Goal: Complete application form

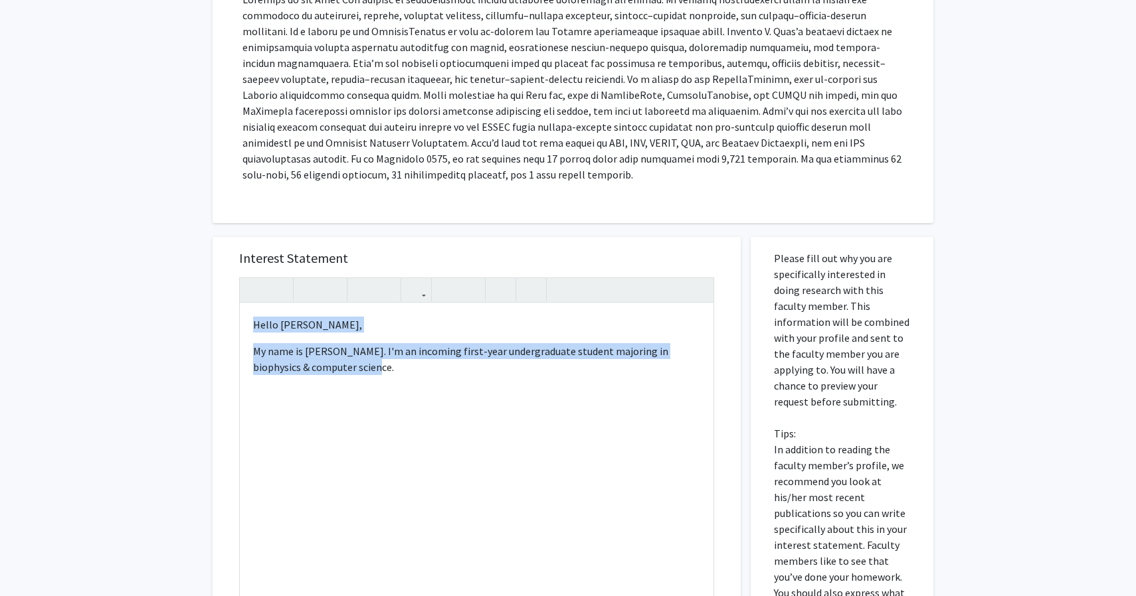
type textarea "<l>Ipsu Dolorsita Cons,</a><el><s>Do eius te Incidi Ut, lab E'd ma aliquaen adm…"
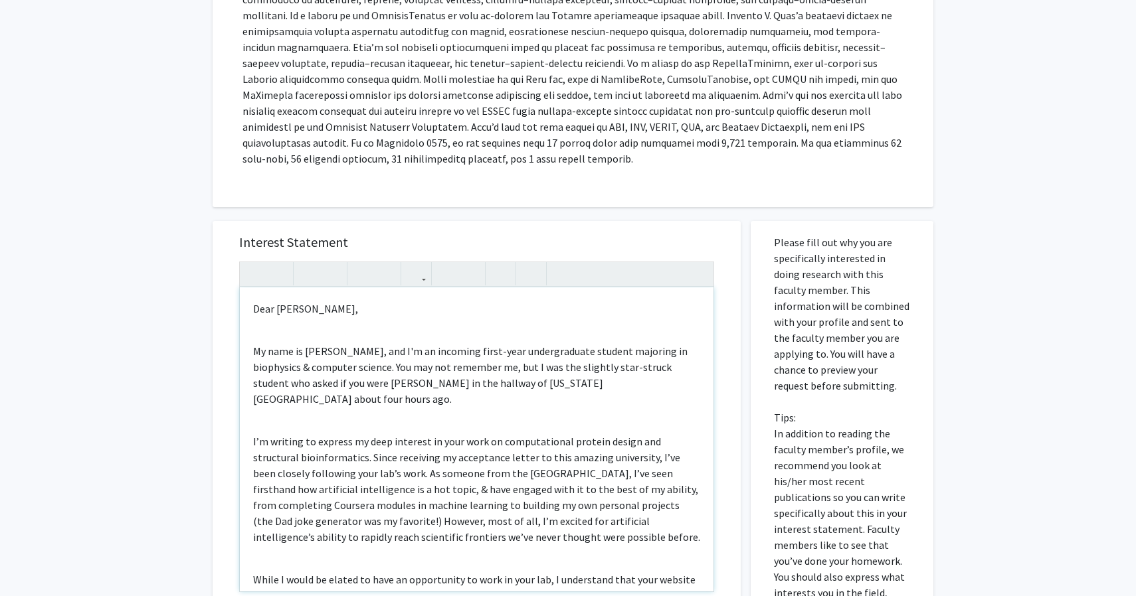
click at [286, 333] on div "Dear [PERSON_NAME], My name is [PERSON_NAME], and I'm an incoming first-year un…" at bounding box center [477, 440] width 474 height 304
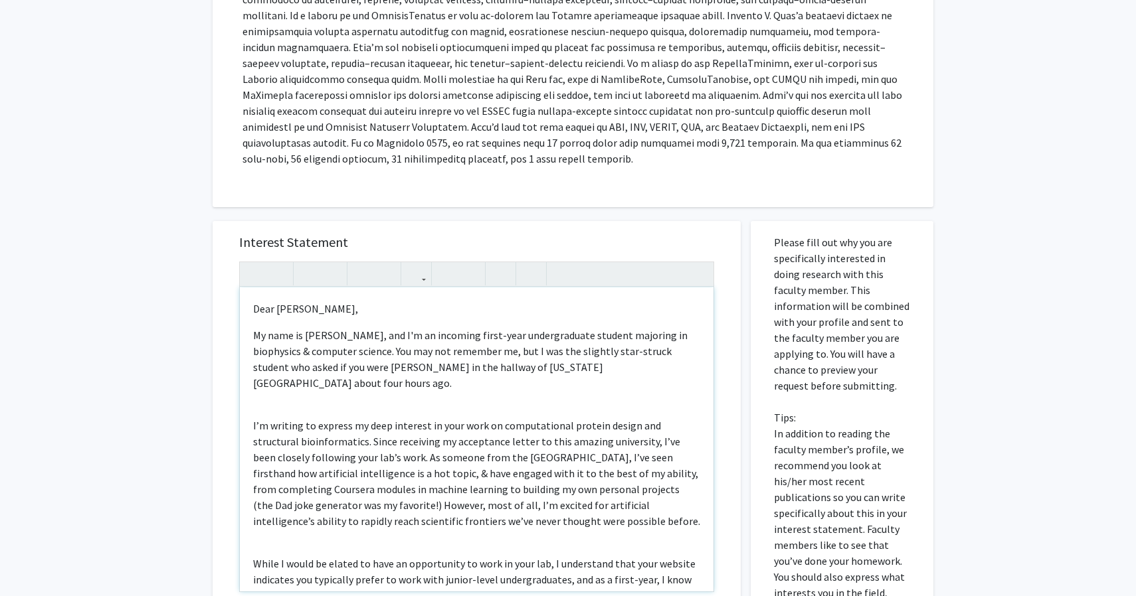
click at [295, 385] on div "Dear [PERSON_NAME], My name is [PERSON_NAME], and I'm an incoming first-year un…" at bounding box center [477, 440] width 474 height 304
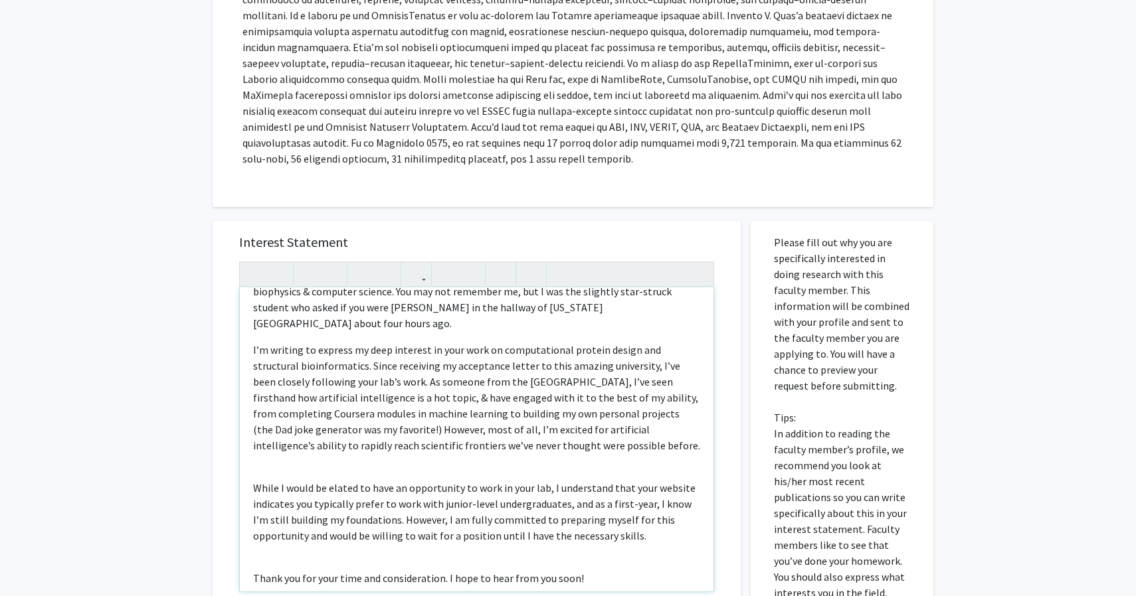
scroll to position [105, 0]
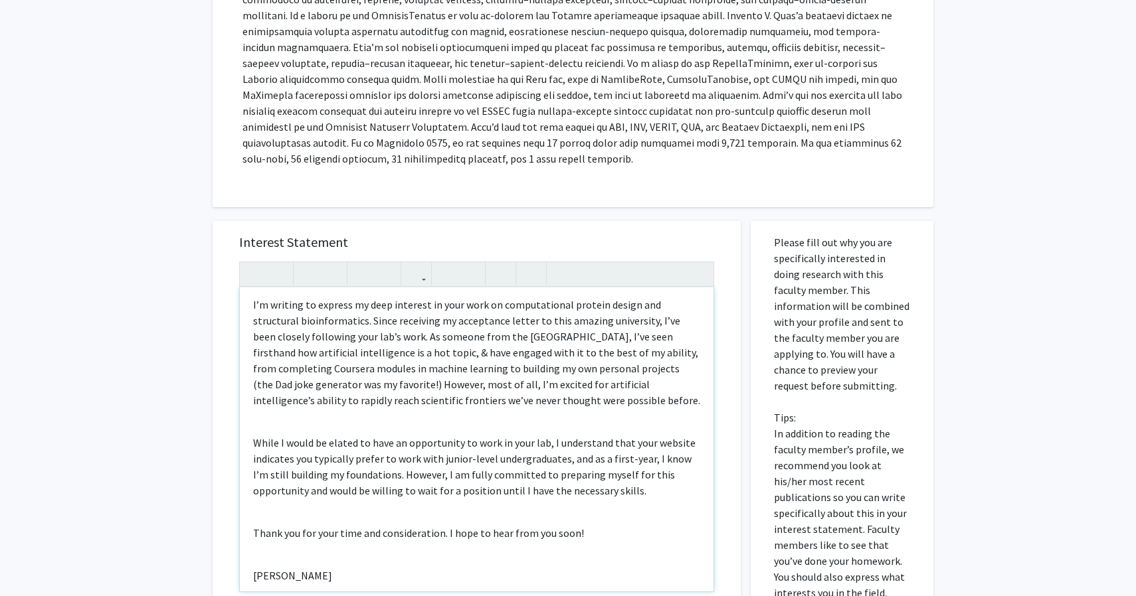
click at [288, 410] on div "Dear [PERSON_NAME], My name is [PERSON_NAME], and I'm an incoming first-year un…" at bounding box center [477, 440] width 474 height 304
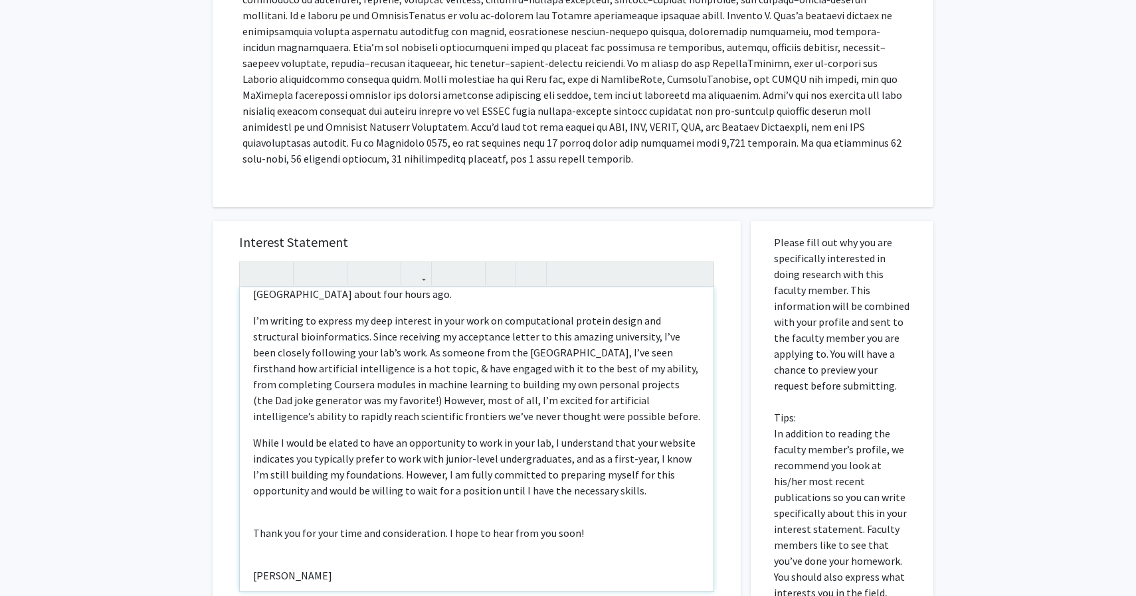
click at [285, 500] on div "Dear [PERSON_NAME], My name is [PERSON_NAME], and I'm an incoming first-year un…" at bounding box center [477, 440] width 474 height 304
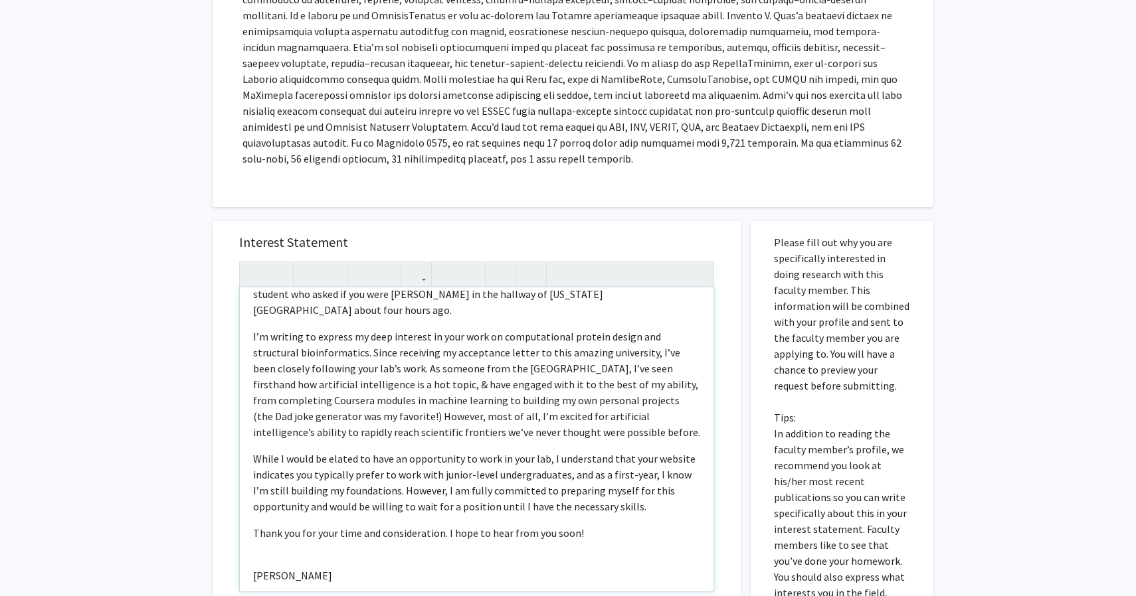
click at [283, 549] on div "Dear [PERSON_NAME], My name is [PERSON_NAME], and I'm an incoming first-year un…" at bounding box center [477, 440] width 474 height 304
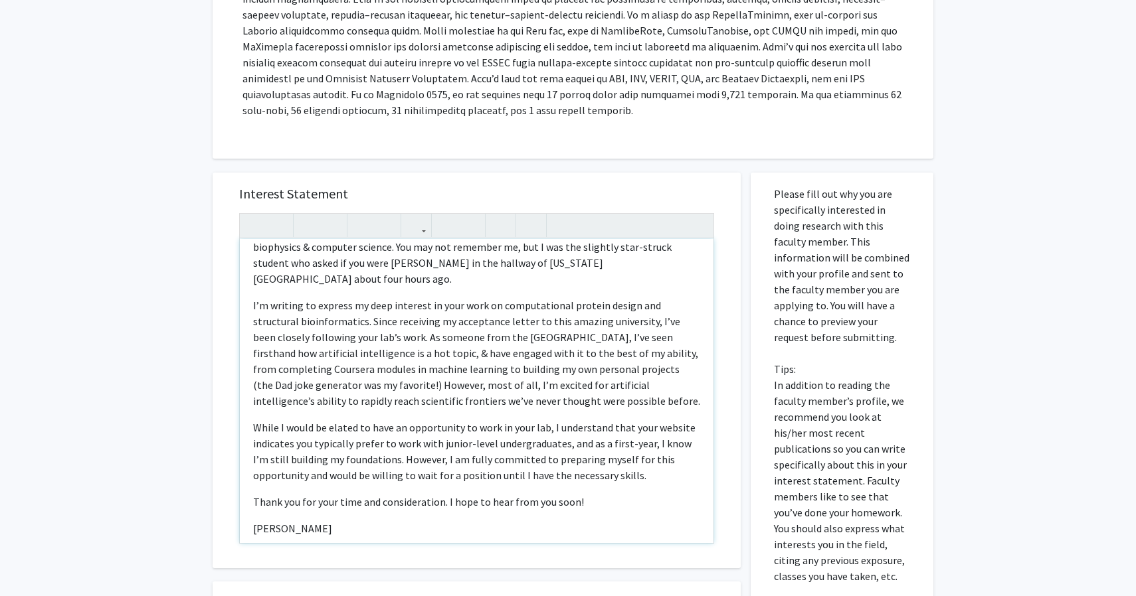
scroll to position [57, 0]
click at [280, 528] on div "Dear [PERSON_NAME], My name is [PERSON_NAME], and I'm an incoming first-year un…" at bounding box center [477, 391] width 474 height 304
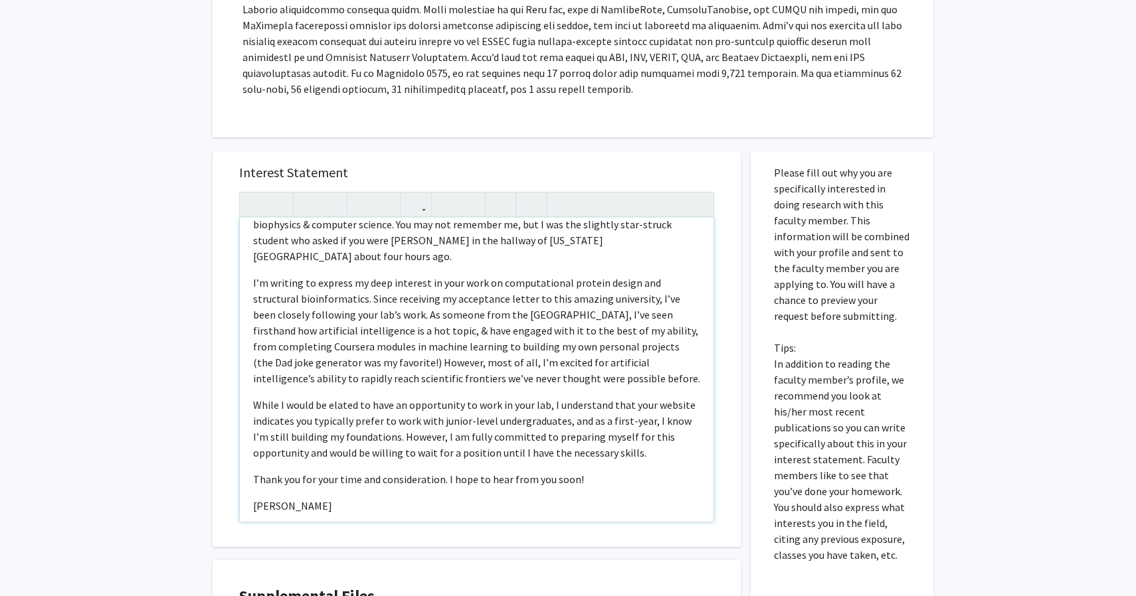
click at [491, 360] on p "I’m writing to express my deep interest in your work on computational protein d…" at bounding box center [476, 331] width 447 height 112
click at [406, 505] on div "Dear [PERSON_NAME], My name is [PERSON_NAME], and I'm an incoming first-year un…" at bounding box center [477, 370] width 474 height 304
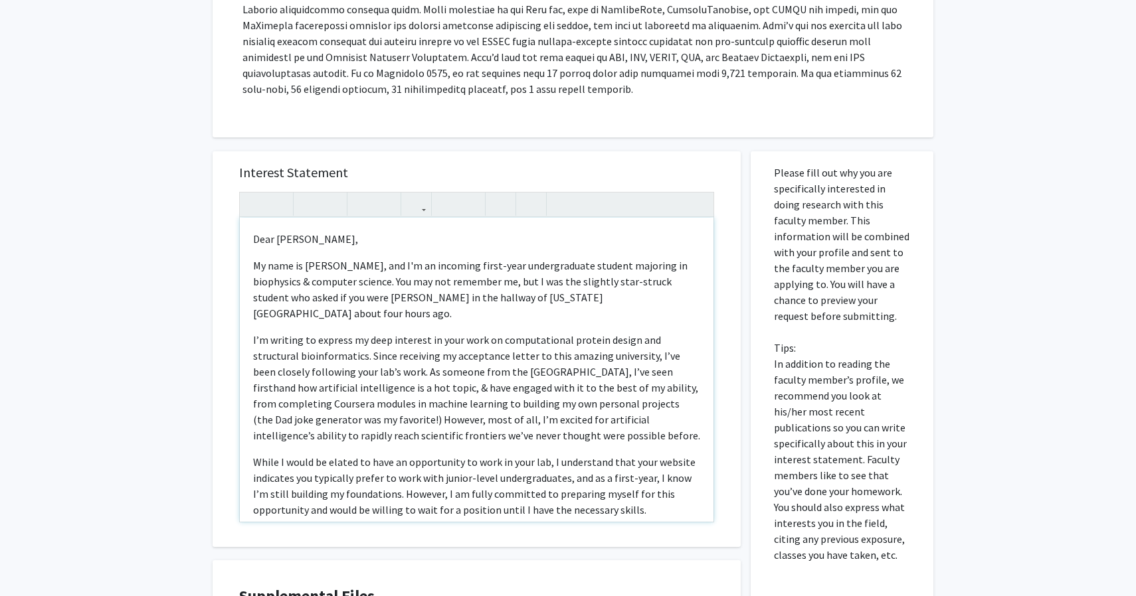
click at [620, 294] on p "My name is [PERSON_NAME], and I'm an incoming first-year undergraduate student …" at bounding box center [476, 290] width 447 height 64
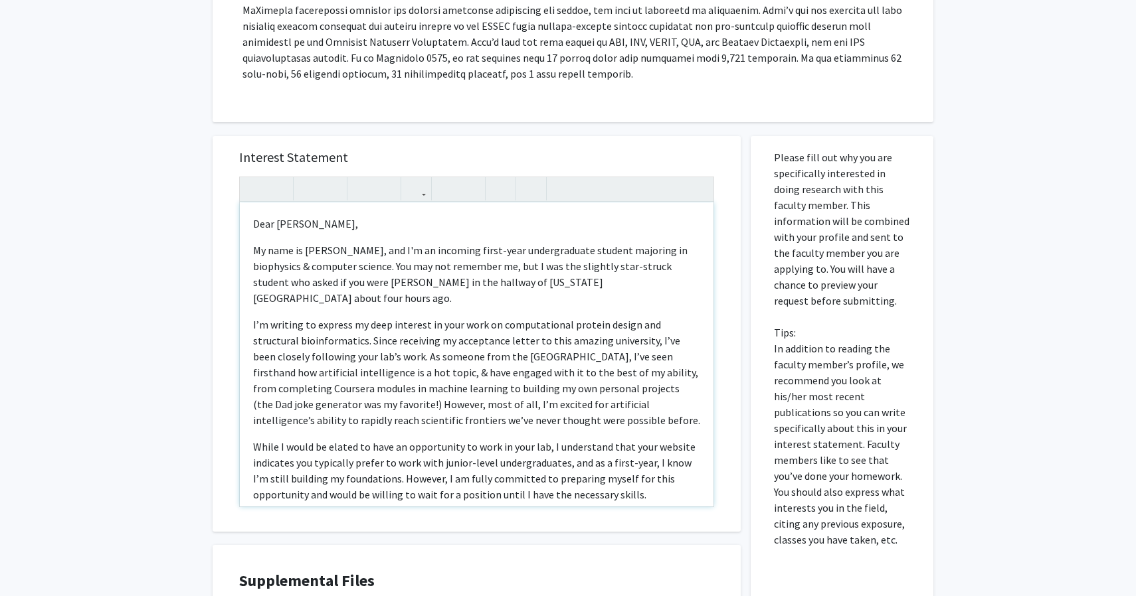
click at [379, 231] on p "Dear [PERSON_NAME]," at bounding box center [476, 224] width 447 height 16
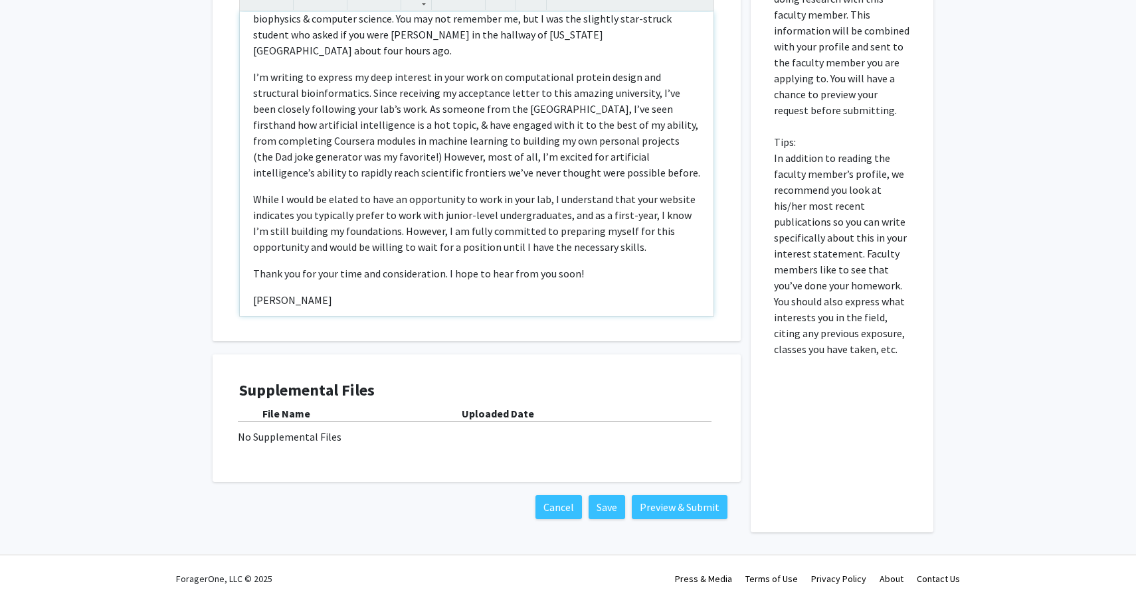
scroll to position [579, 0]
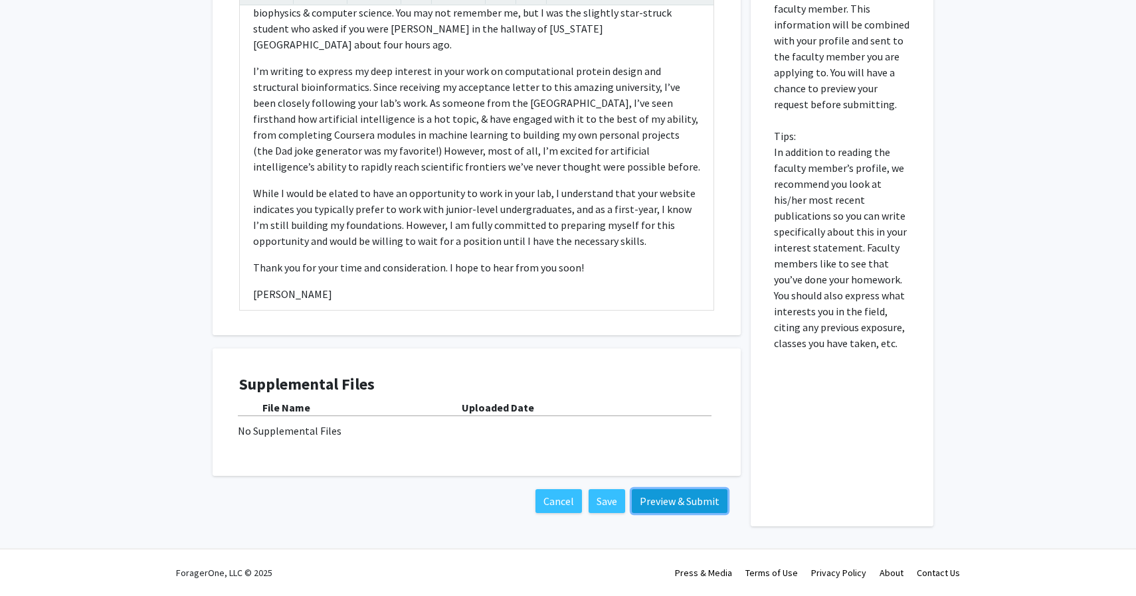
click at [653, 501] on button "Preview & Submit" at bounding box center [680, 501] width 96 height 24
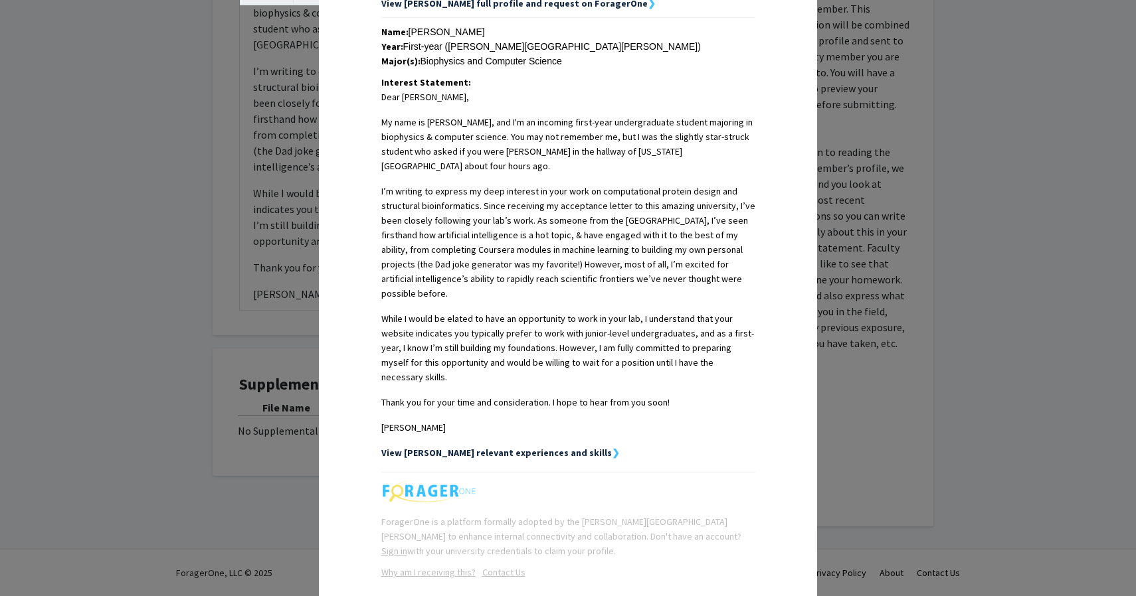
scroll to position [283, 0]
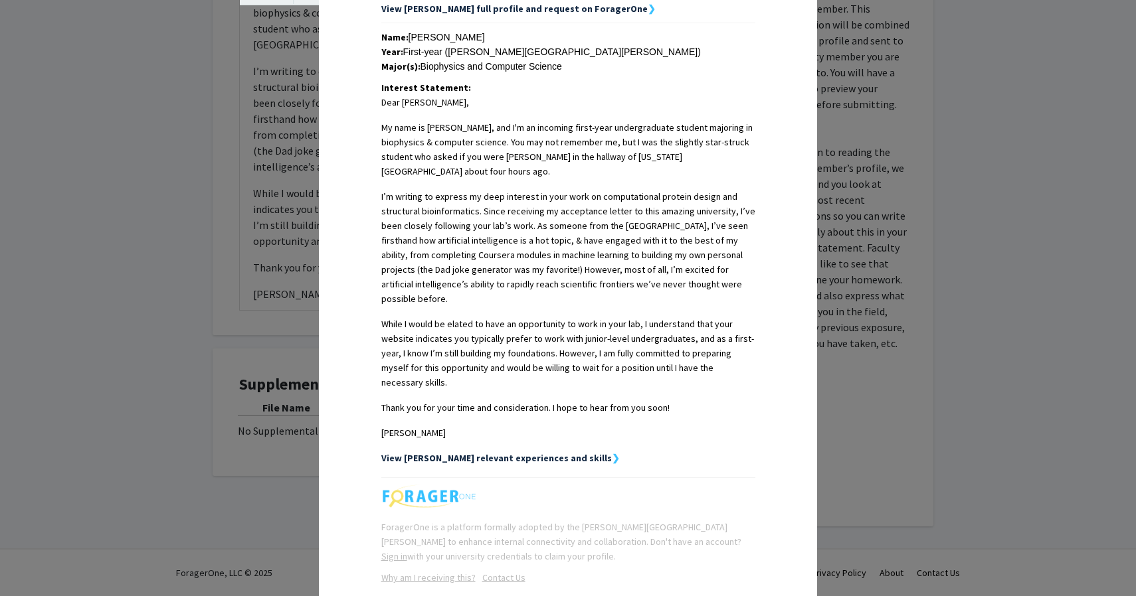
click at [531, 452] on strong "View [PERSON_NAME] relevant experiences and skills" at bounding box center [496, 458] width 230 height 12
click at [561, 452] on strong "View [PERSON_NAME] relevant experiences and skills" at bounding box center [496, 458] width 230 height 12
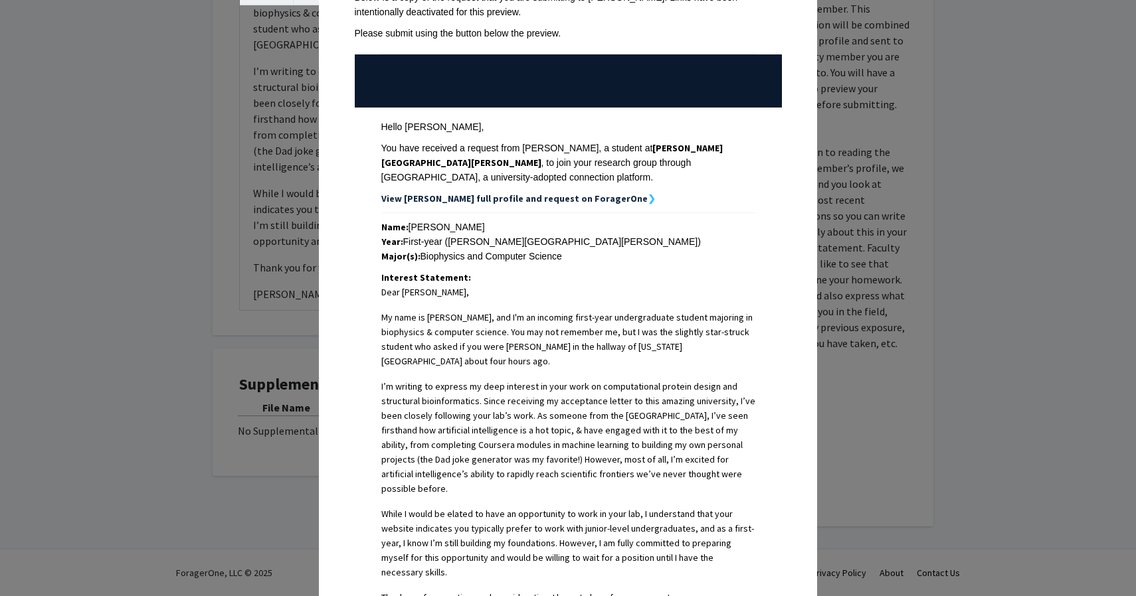
scroll to position [0, 0]
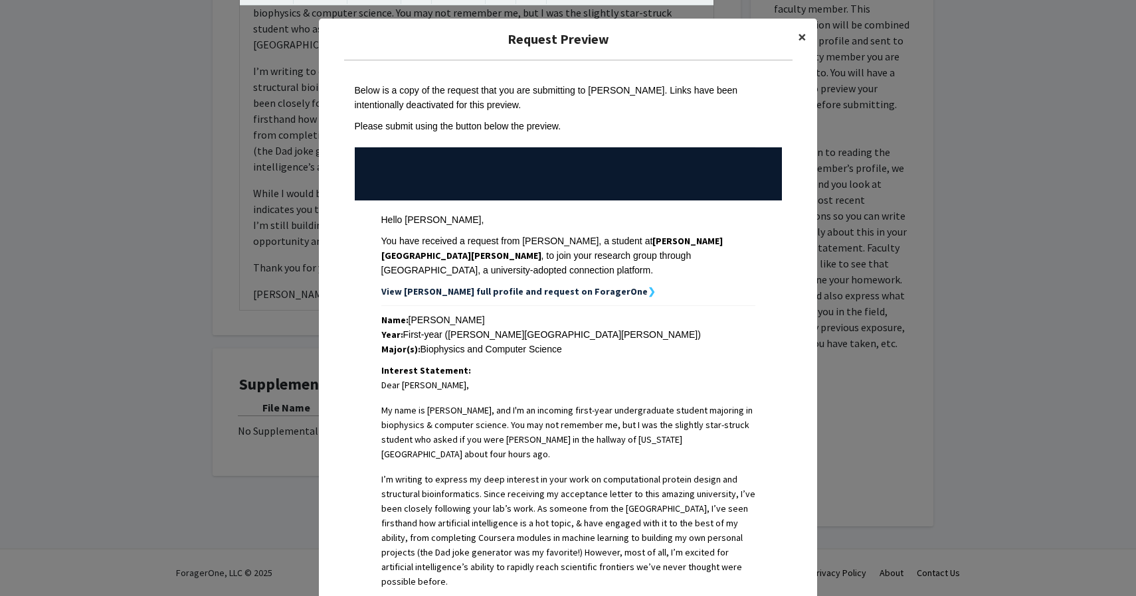
click at [805, 35] on span "×" at bounding box center [802, 37] width 9 height 21
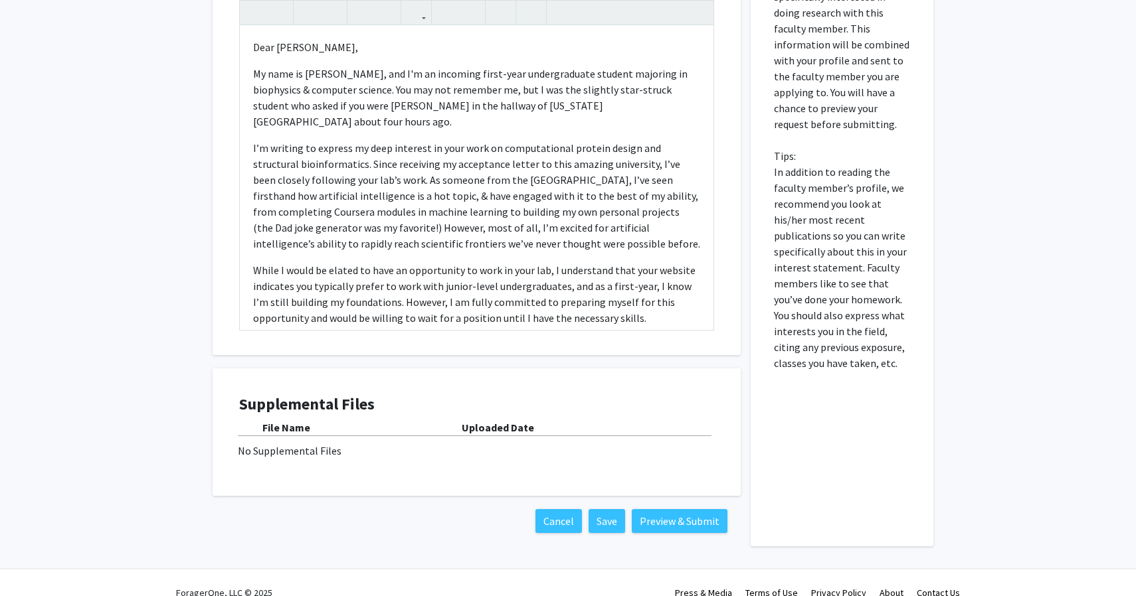
scroll to position [552, 0]
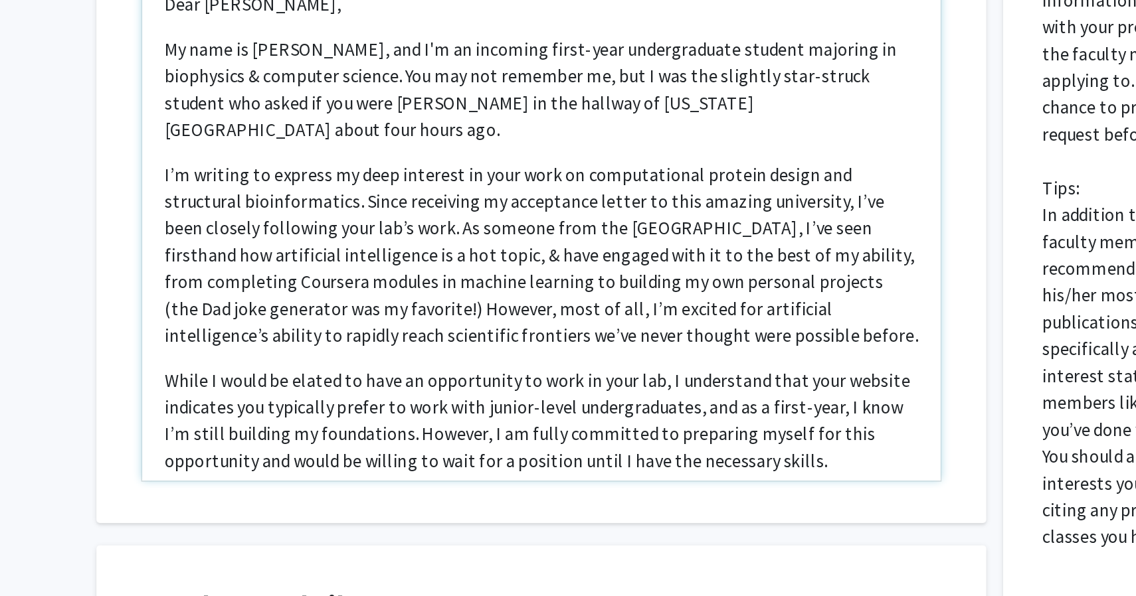
click at [503, 237] on p "I’m writing to express my deep interest in your work on computational protein d…" at bounding box center [476, 203] width 447 height 112
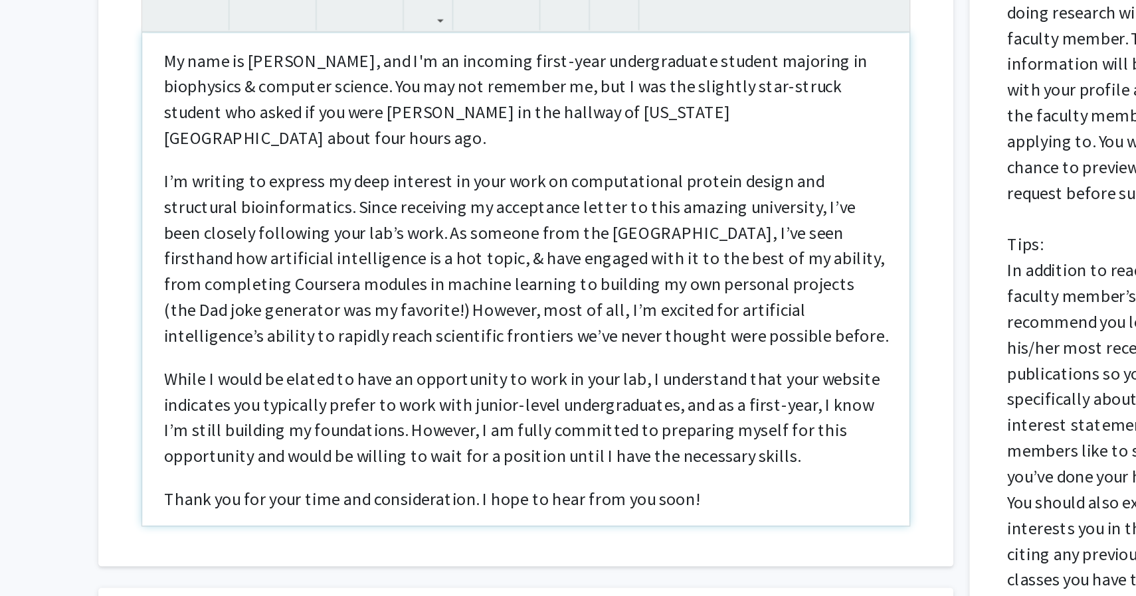
scroll to position [44, 0]
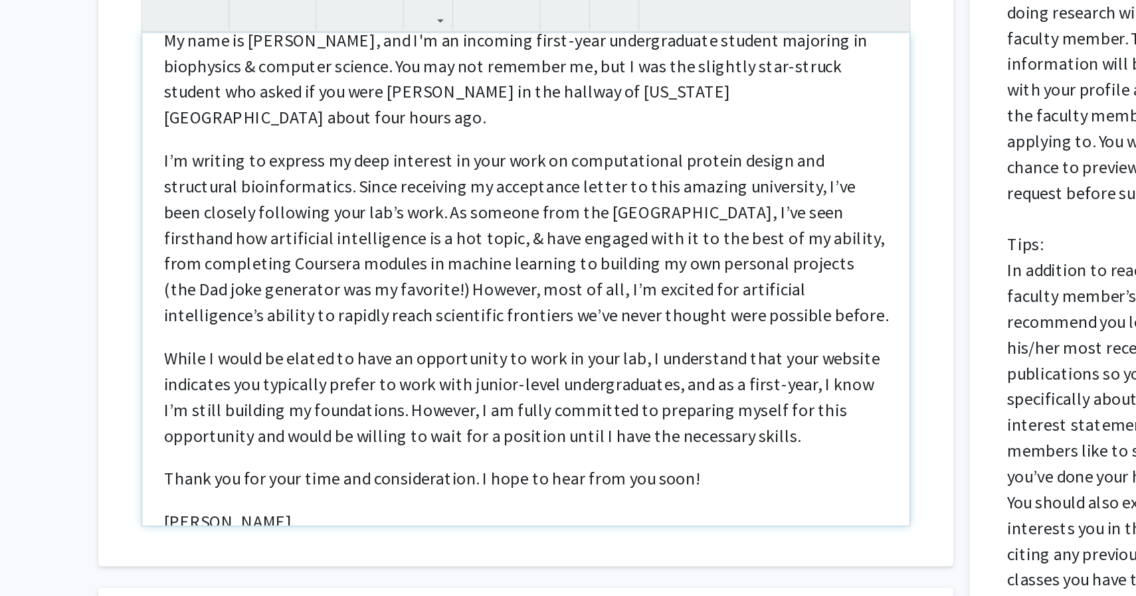
click at [572, 327] on div "Dear [PERSON_NAME], My name is [PERSON_NAME], and I'm an incoming first-year un…" at bounding box center [477, 232] width 474 height 304
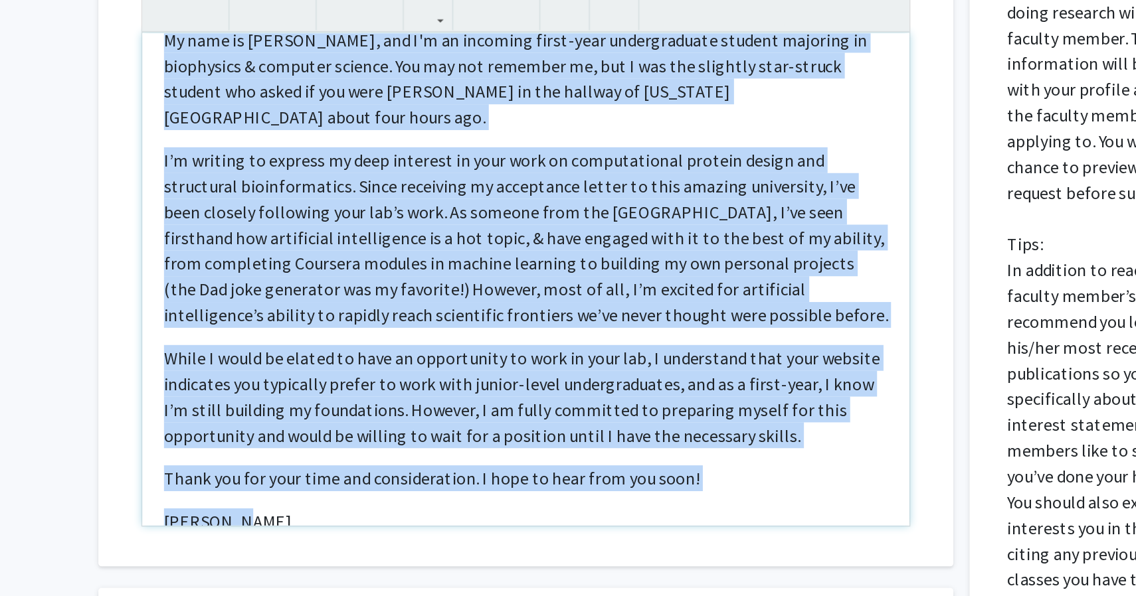
copy div "Lore Ipsumdolo Sita, Co adip el Seddoe Te, inc U'l et dolorema aliqu-enim admin…"
click at [482, 201] on p "I’m writing to express my deep interest in your work on computational protein d…" at bounding box center [476, 207] width 447 height 112
copy div "Lore Ipsumdolo Sita, Co adip el Seddoe Te, inc U'l et dolorema aliqu-enim admin…"
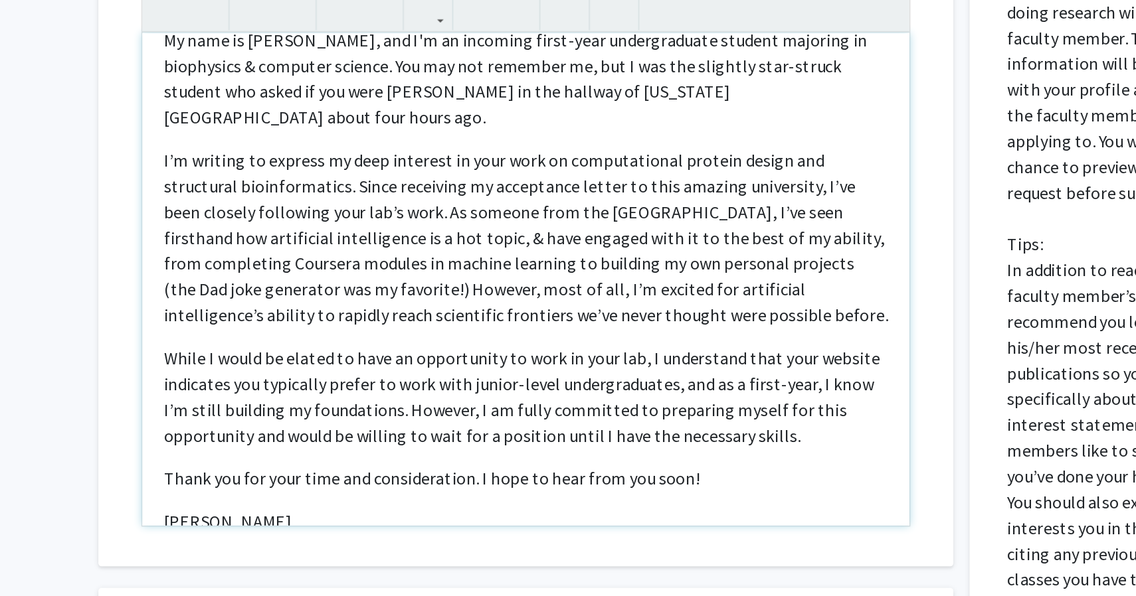
scroll to position [0, 0]
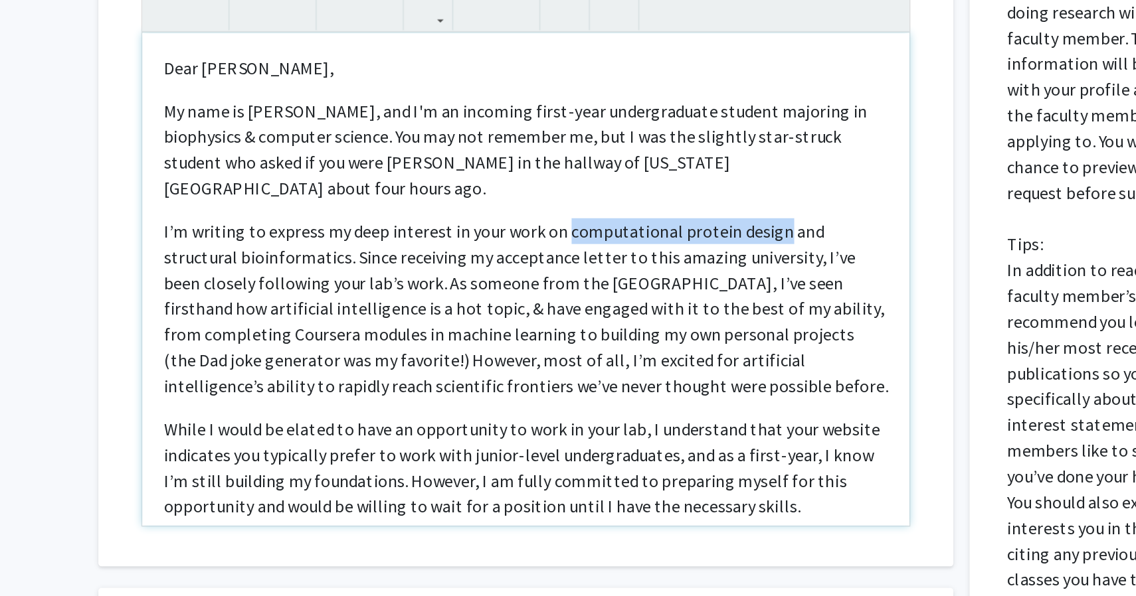
drag, startPoint x: 626, startPoint y: 190, endPoint x: 497, endPoint y: 191, distance: 129.5
click at [497, 195] on p "I’m writing to express my deep interest in your work on computational protein d…" at bounding box center [476, 251] width 447 height 112
click at [412, 200] on p "I’m writing to express my deep interest in your work on computational protein d…" at bounding box center [476, 251] width 447 height 112
drag, startPoint x: 649, startPoint y: 190, endPoint x: 498, endPoint y: 190, distance: 150.8
click at [498, 195] on p "I’m writing to express my deep interest in your work on computational protein d…" at bounding box center [476, 251] width 447 height 112
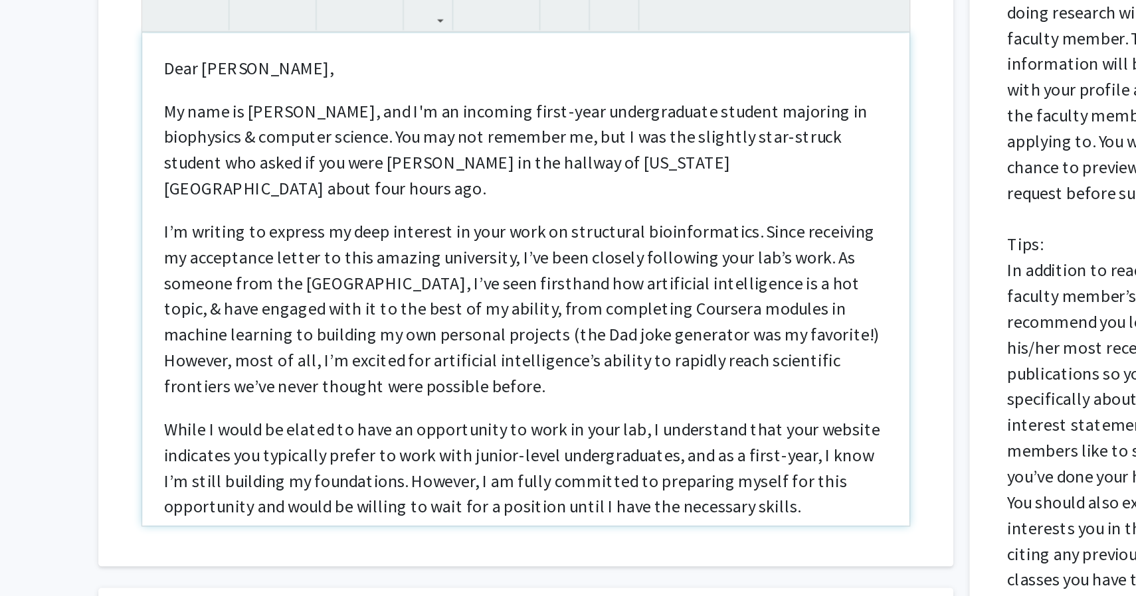
click at [491, 210] on p "I’m writing to express my deep interest in your work on structural bioinformati…" at bounding box center [476, 251] width 447 height 112
click at [440, 229] on p "I’m writing to express my deep interest in your work on structural bioinformati…" at bounding box center [476, 251] width 447 height 112
click at [501, 142] on p "My name is [PERSON_NAME], and I'm an incoming first-year undergraduate student …" at bounding box center [476, 152] width 447 height 64
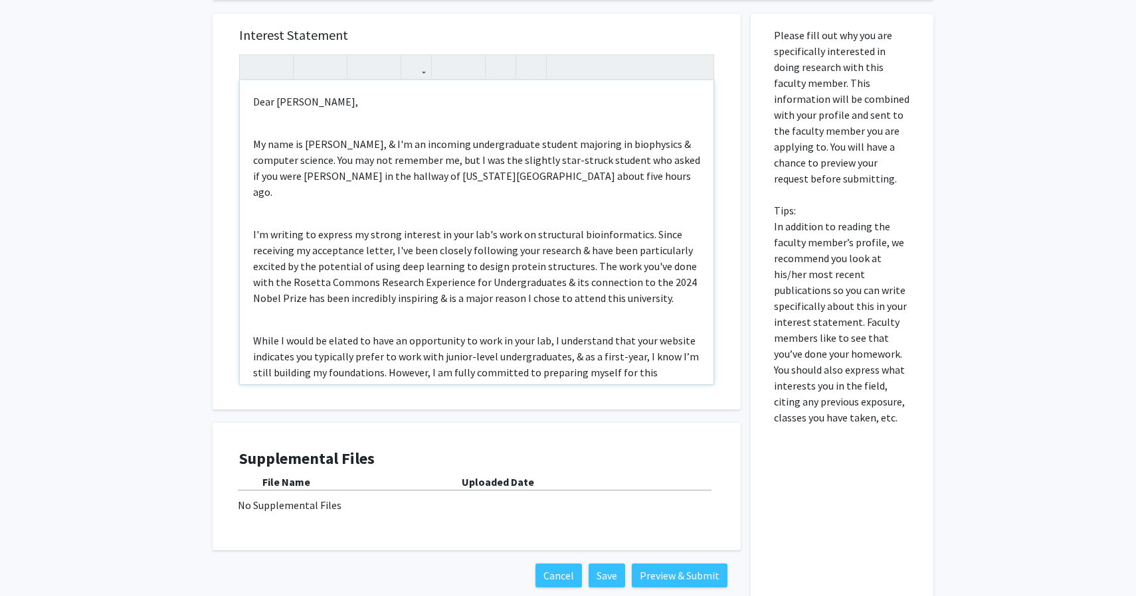
click at [397, 129] on div "Dear [PERSON_NAME], My name is [PERSON_NAME], & I'm an incoming undergraduate s…" at bounding box center [477, 232] width 474 height 304
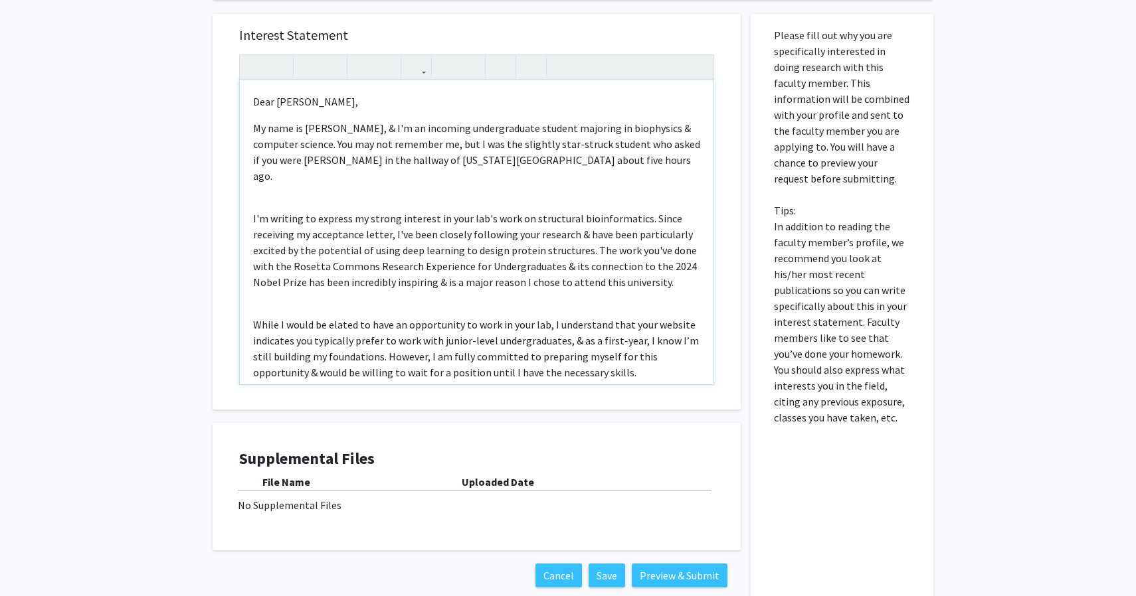
click at [330, 187] on div "Dear [PERSON_NAME], My name is [PERSON_NAME], & I'm an incoming undergraduate s…" at bounding box center [477, 232] width 474 height 304
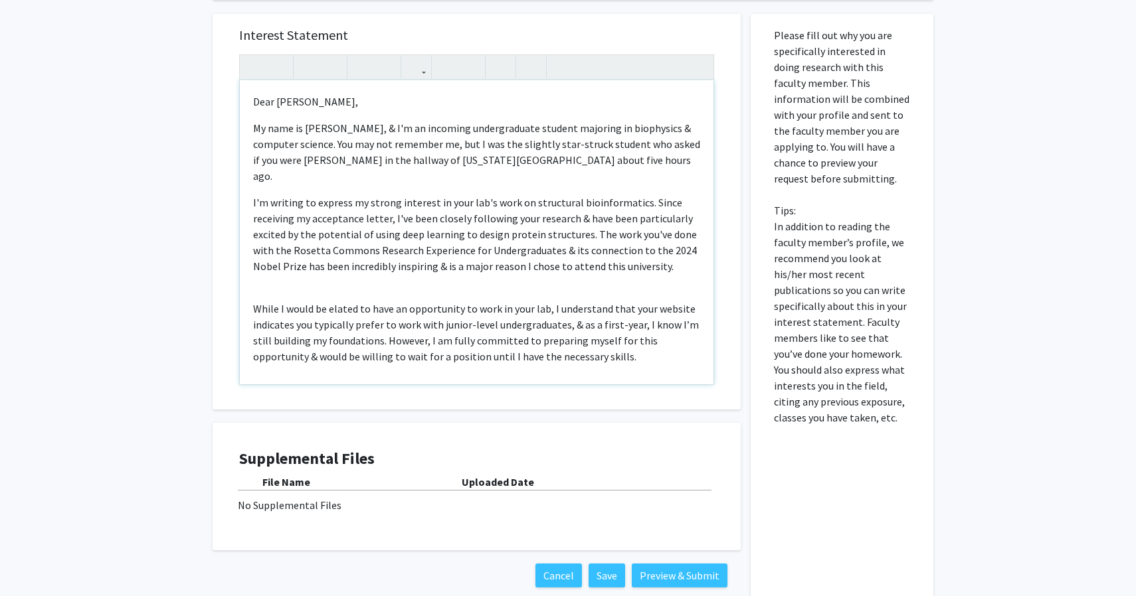
click at [311, 278] on div "Dear [PERSON_NAME], My name is [PERSON_NAME], & I'm an incoming undergraduate s…" at bounding box center [477, 232] width 474 height 304
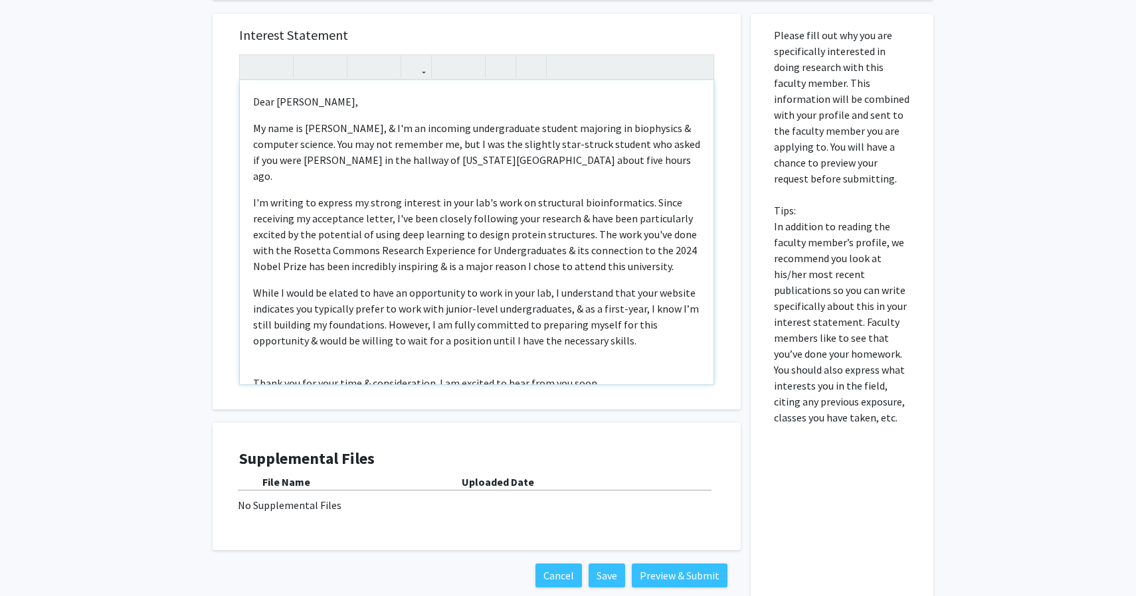
click at [306, 349] on div "Dear [PERSON_NAME], My name is [PERSON_NAME], & I'm an incoming undergraduate s…" at bounding box center [477, 232] width 474 height 304
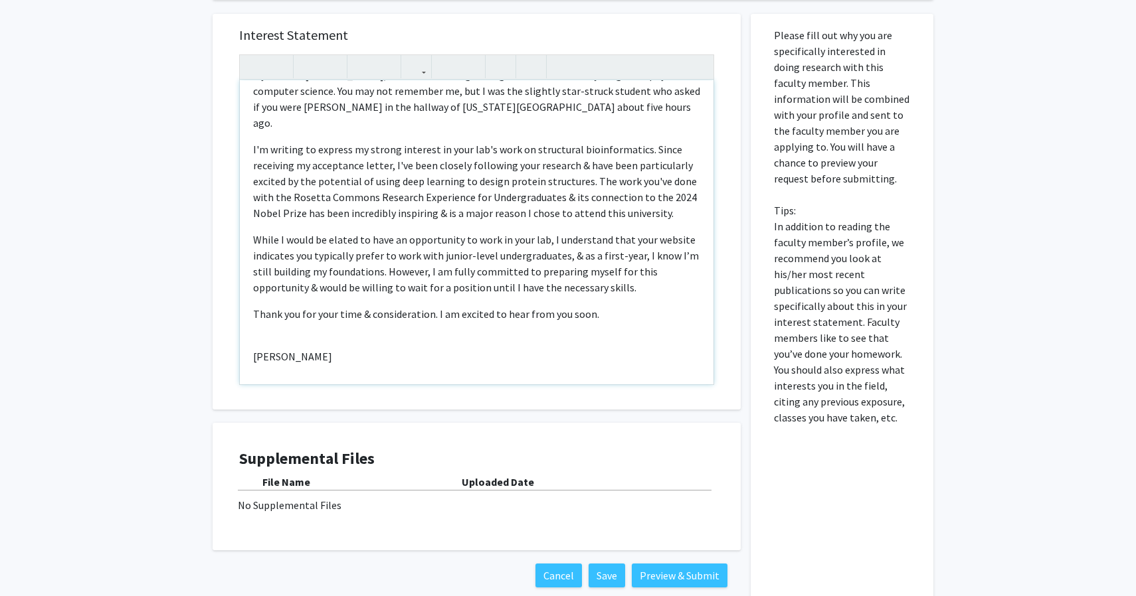
scroll to position [65, 0]
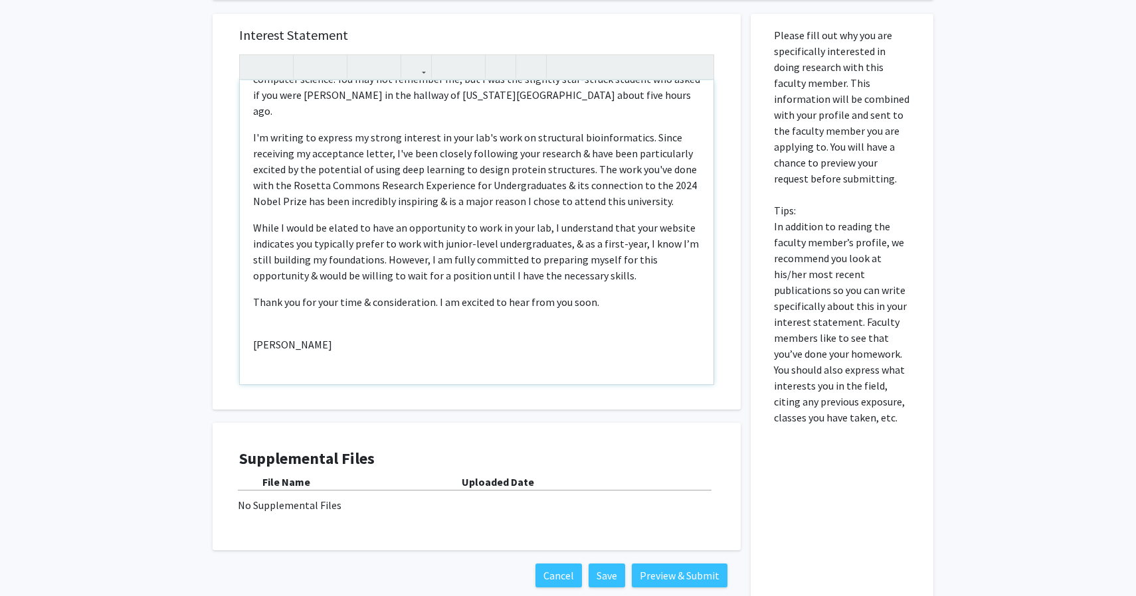
click at [288, 306] on div "Dear [PERSON_NAME], My name is [PERSON_NAME], & I'm an incoming undergraduate s…" at bounding box center [477, 232] width 474 height 304
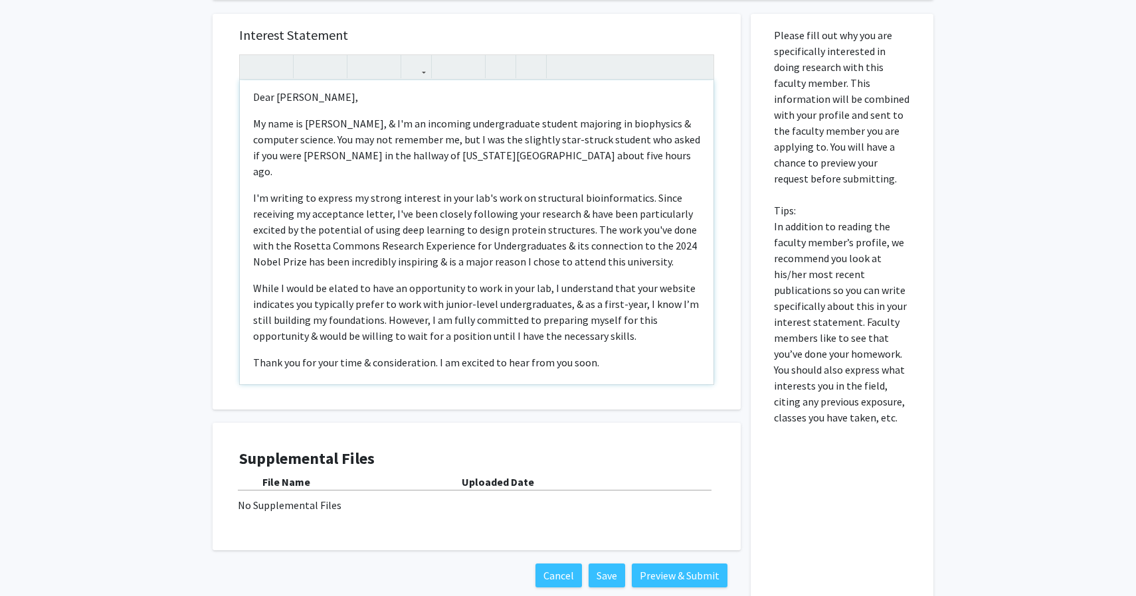
scroll to position [0, 0]
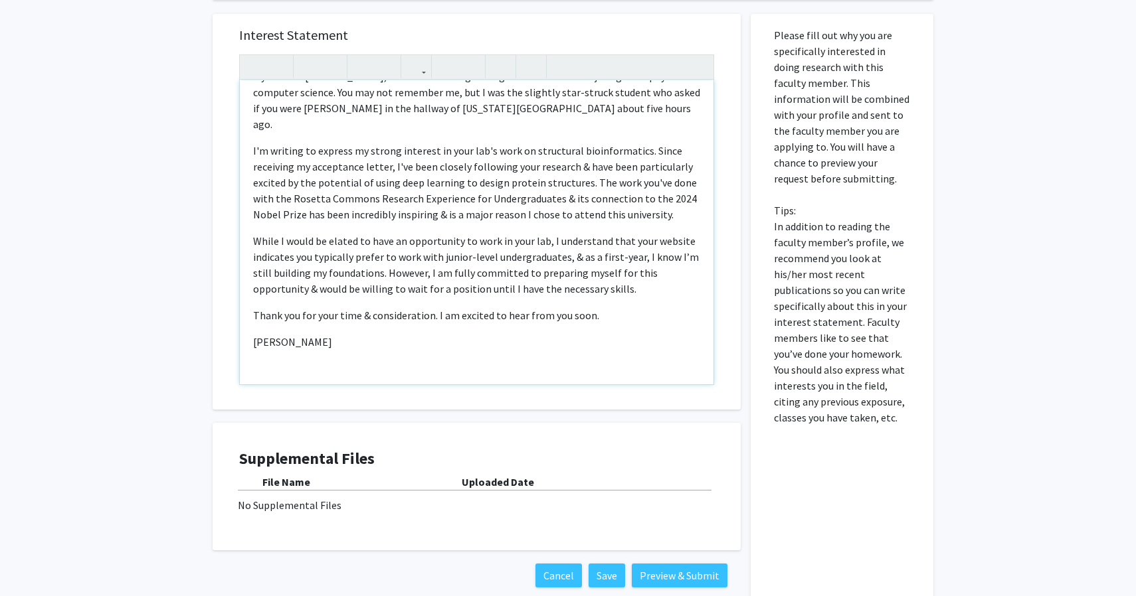
click at [290, 373] on div "Dear [PERSON_NAME], My name is [PERSON_NAME], & I'm an incoming undergraduate s…" at bounding box center [477, 232] width 474 height 304
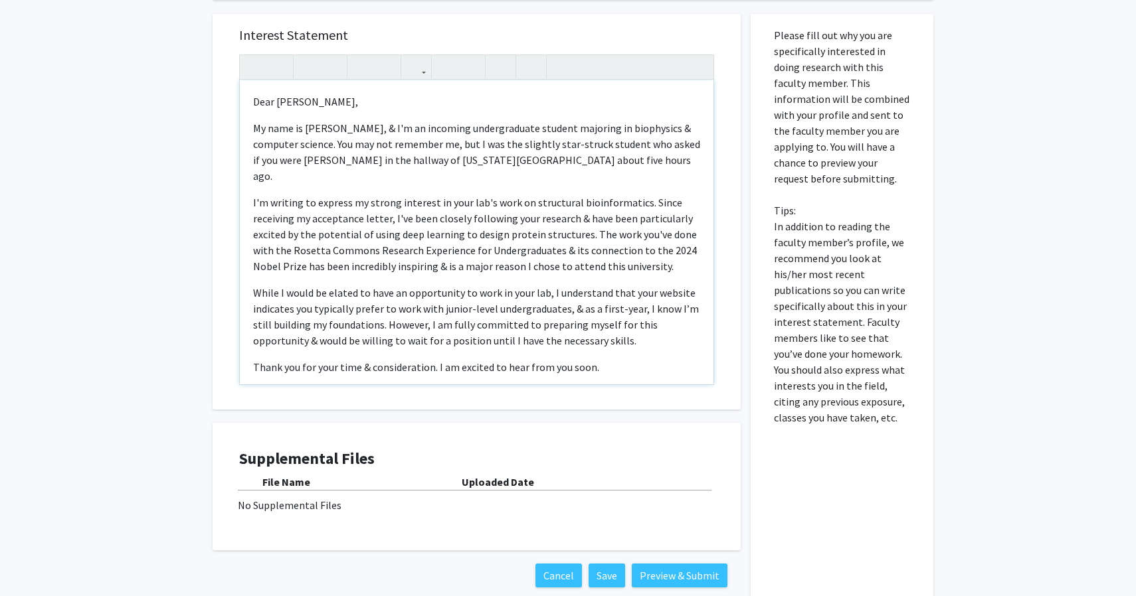
click at [434, 359] on p "Thank you for your time & consideration. I am excited to hear from you soon." at bounding box center [476, 367] width 447 height 16
click at [613, 359] on p "Thank you for your time & consideration; I am excited to hear from you soon." at bounding box center [476, 367] width 447 height 16
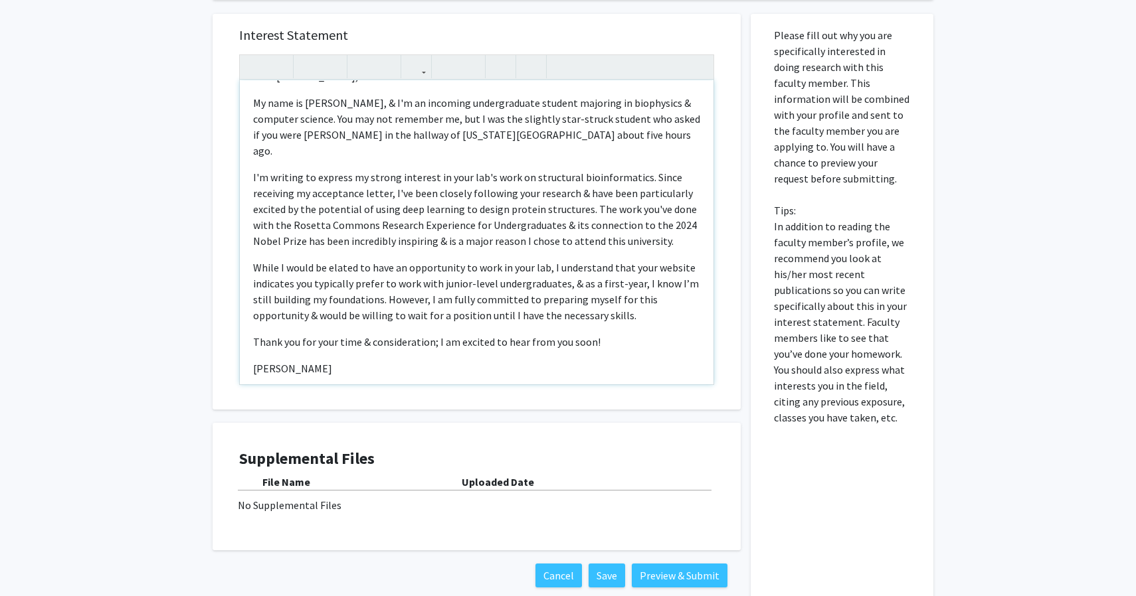
click at [343, 361] on p "[PERSON_NAME]" at bounding box center [476, 369] width 447 height 16
click at [336, 367] on div "Dear [PERSON_NAME], My name is [PERSON_NAME], & I'm an incoming undergraduate s…" at bounding box center [477, 232] width 474 height 304
type textarea "<l>Ipsu Dolorsita Cons,</a><e>Se doei te Incidi Ut, &lab; E'd ma aliquaen admin…"
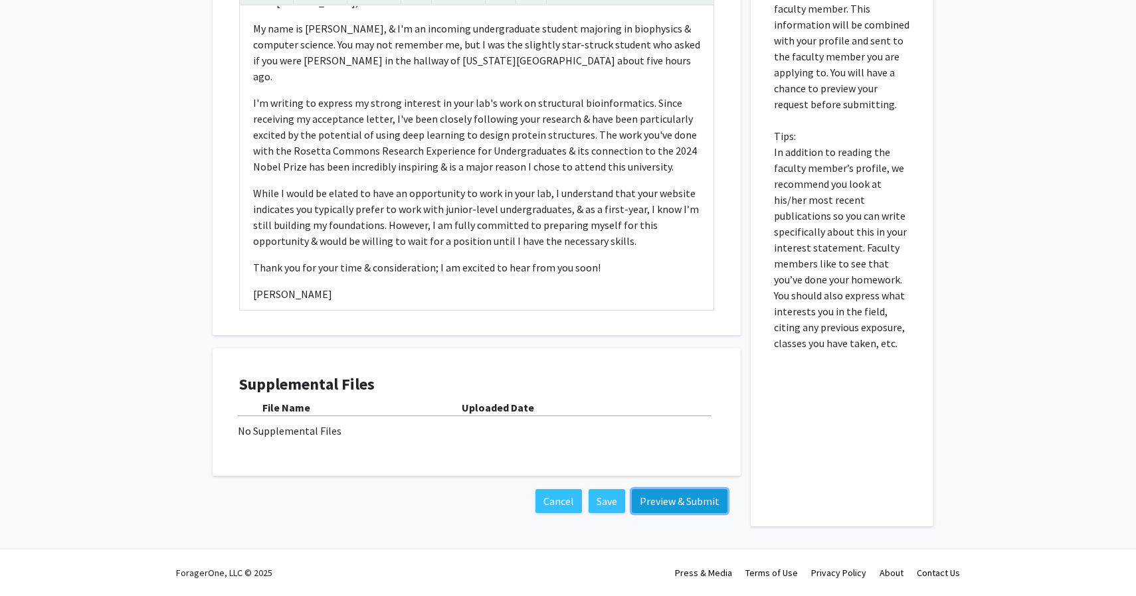
click at [648, 494] on button "Preview & Submit" at bounding box center [680, 501] width 96 height 24
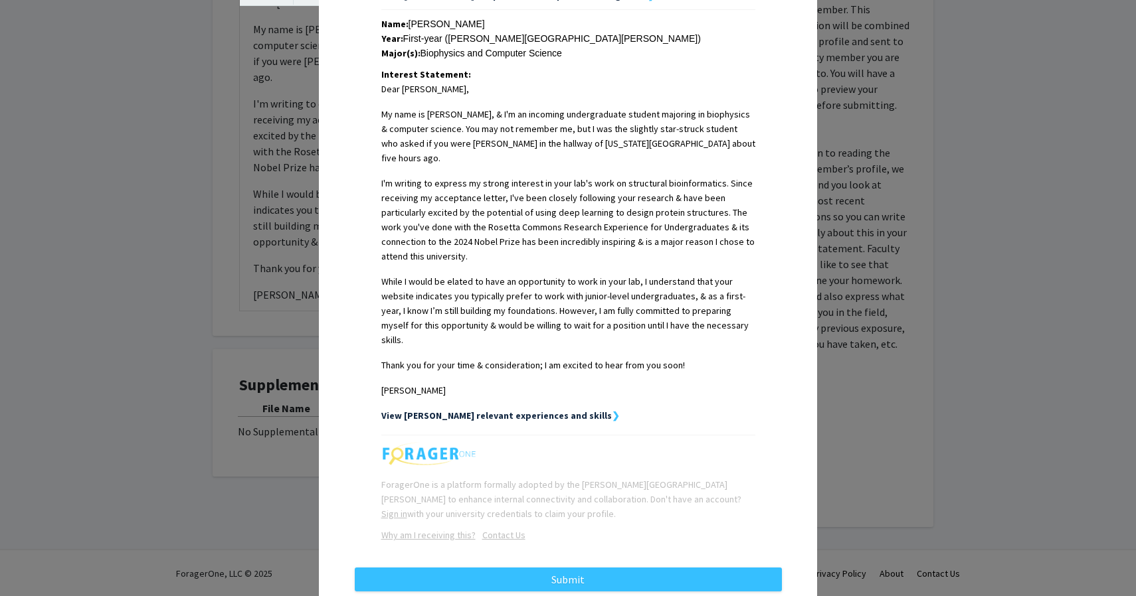
scroll to position [296, 0]
click at [555, 410] on strong "View [PERSON_NAME] relevant experiences and skills" at bounding box center [496, 416] width 230 height 12
click at [563, 410] on link "View [PERSON_NAME] relevant experiences and skills ❯" at bounding box center [500, 416] width 238 height 12
click at [612, 410] on strong "❯" at bounding box center [616, 416] width 8 height 12
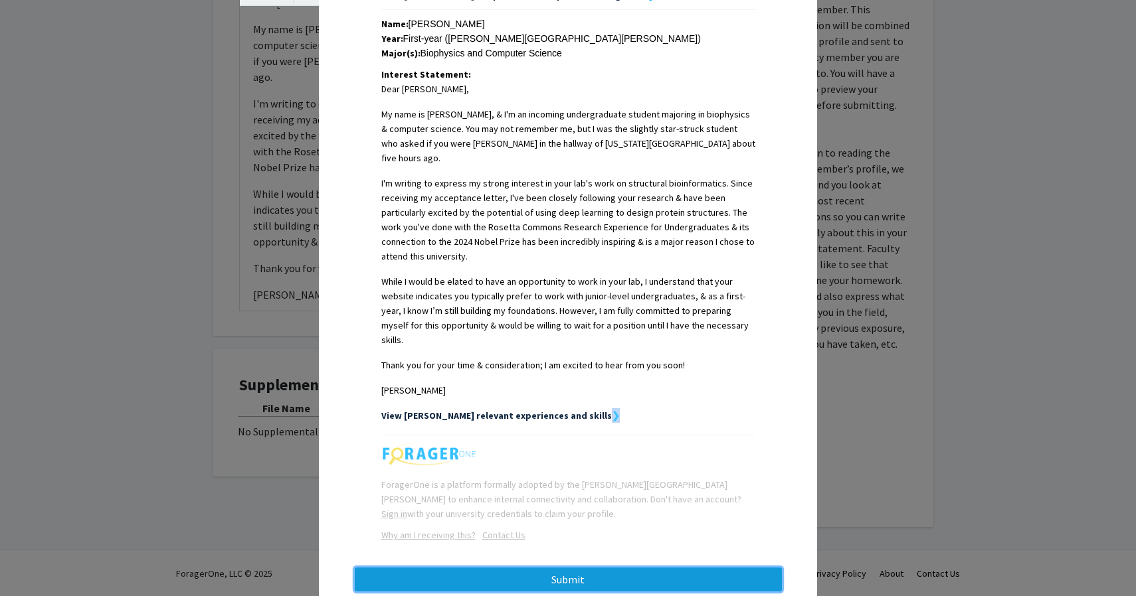
click at [606, 568] on button "Submit" at bounding box center [568, 580] width 427 height 24
